Goal: Find specific page/section: Find specific page/section

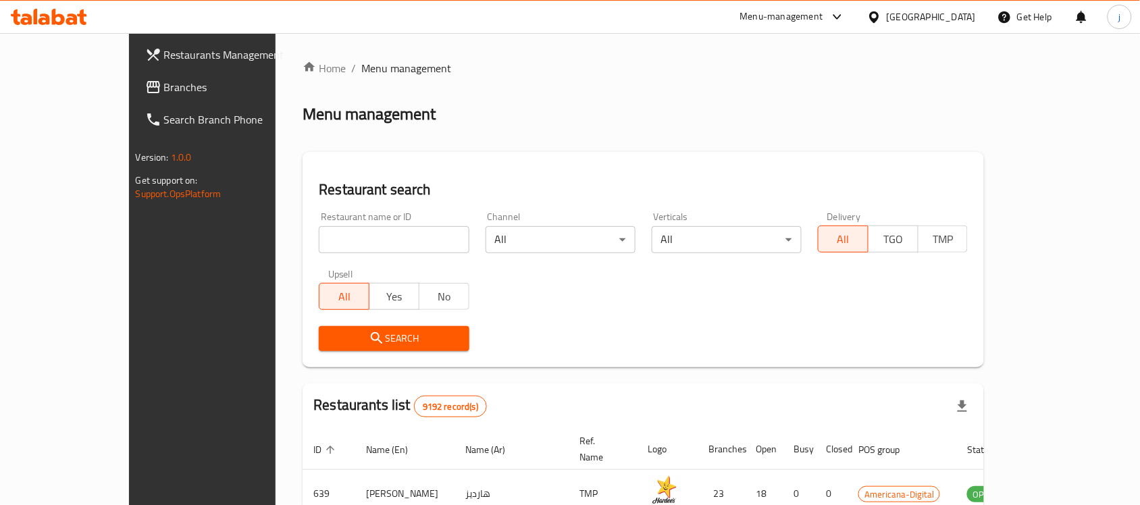
click at [164, 82] on span "Branches" at bounding box center [236, 87] width 145 height 16
